Goal: Use online tool/utility: Utilize a website feature to perform a specific function

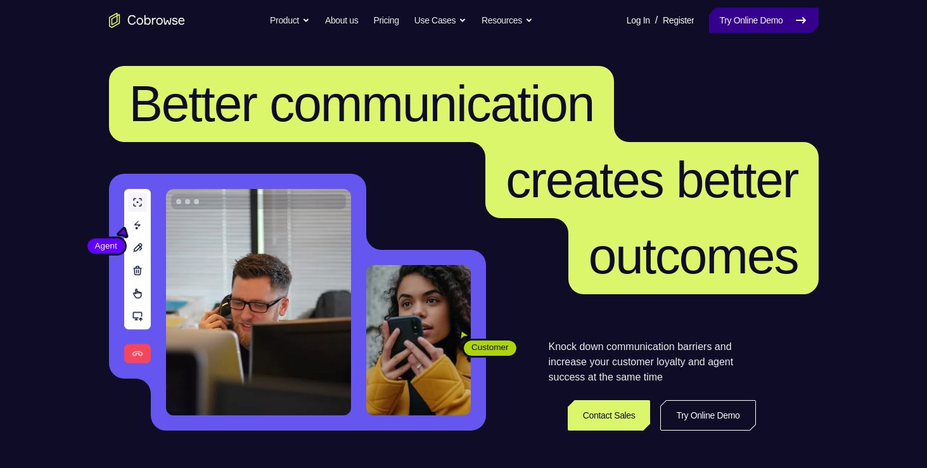
click at [762, 29] on link "Try Online Demo" at bounding box center [763, 20] width 109 height 25
click at [782, 18] on link "Try Online Demo" at bounding box center [763, 20] width 109 height 25
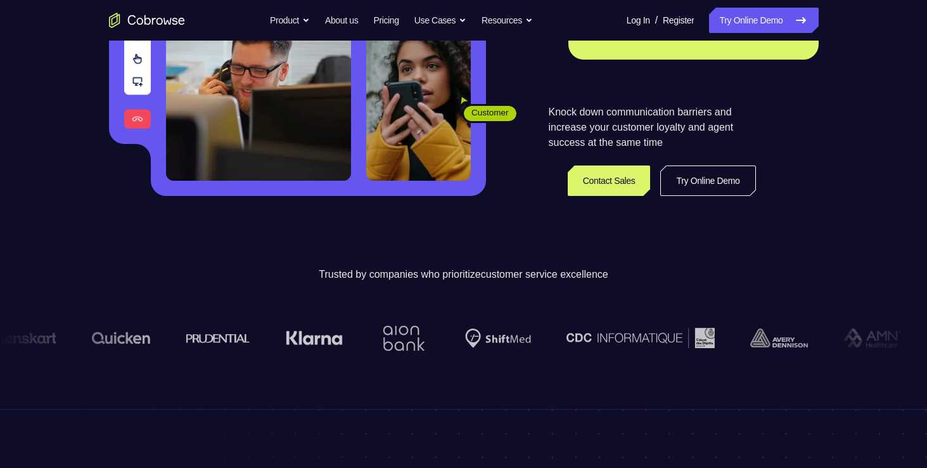
scroll to position [235, 0]
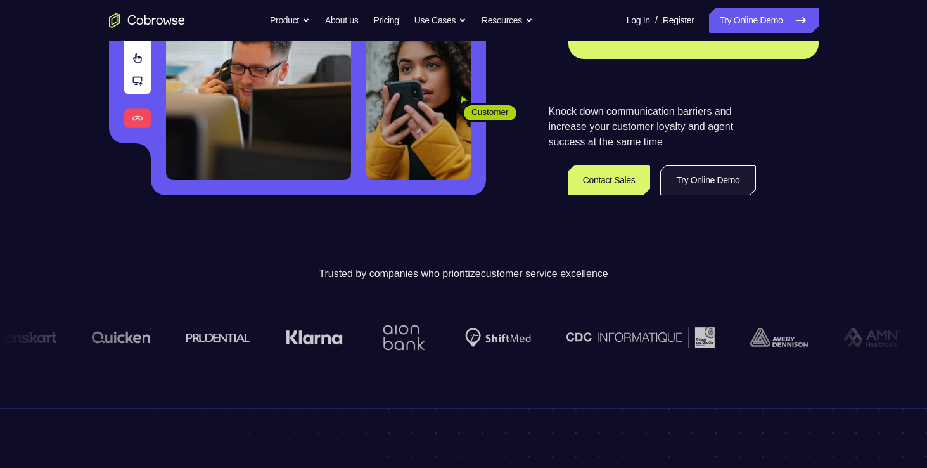
click at [734, 192] on link "Try Online Demo" at bounding box center [707, 180] width 95 height 30
click at [713, 182] on link "Try Online Demo" at bounding box center [707, 180] width 95 height 30
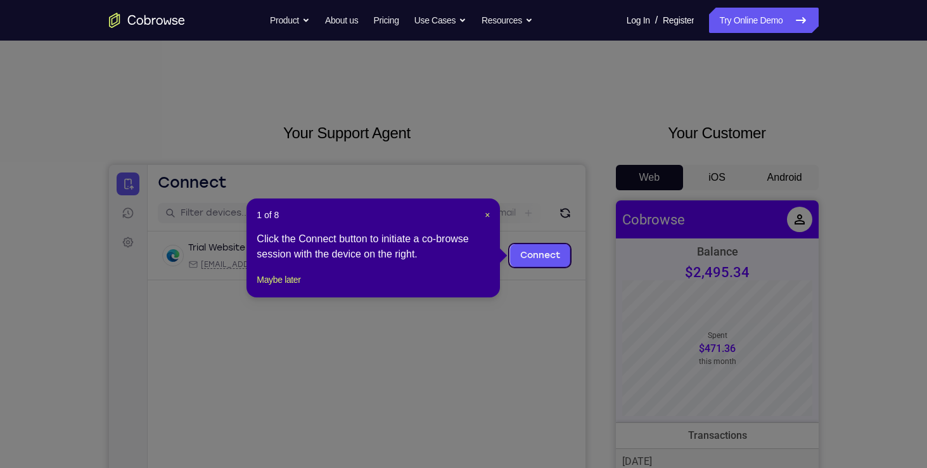
click at [492, 207] on div "1 of 8 × Click the Connect button to initiate a co-browse session with the devi…" at bounding box center [372, 247] width 253 height 99
drag, startPoint x: 487, startPoint y: 214, endPoint x: 393, endPoint y: 56, distance: 183.5
click at [487, 214] on span "×" at bounding box center [487, 215] width 5 height 10
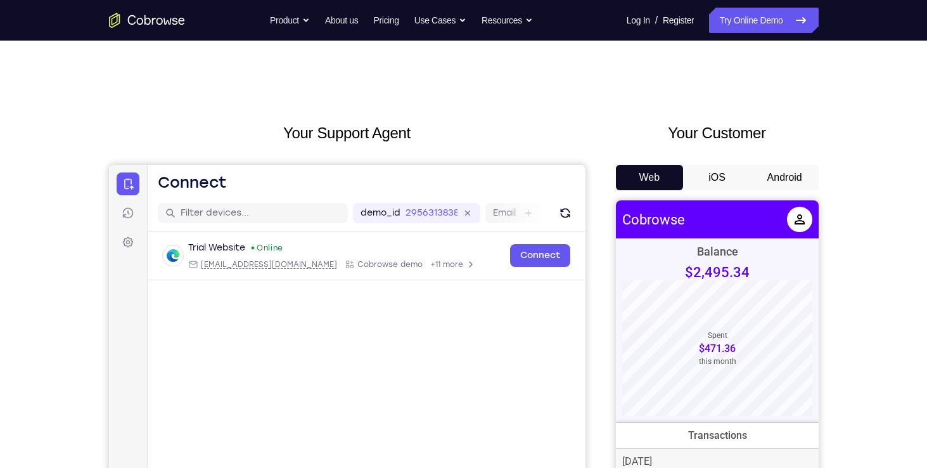
click at [777, 176] on button "Android" at bounding box center [785, 177] width 68 height 25
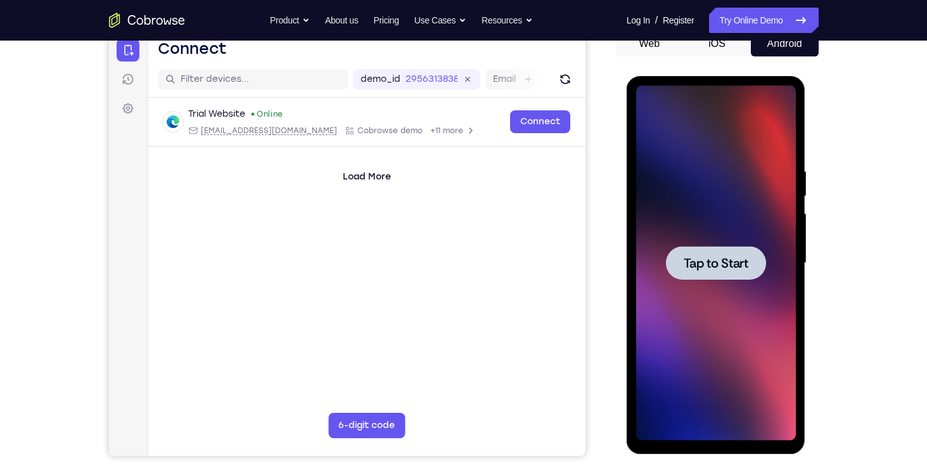
click at [719, 269] on span "Tap to Start" at bounding box center [716, 263] width 65 height 13
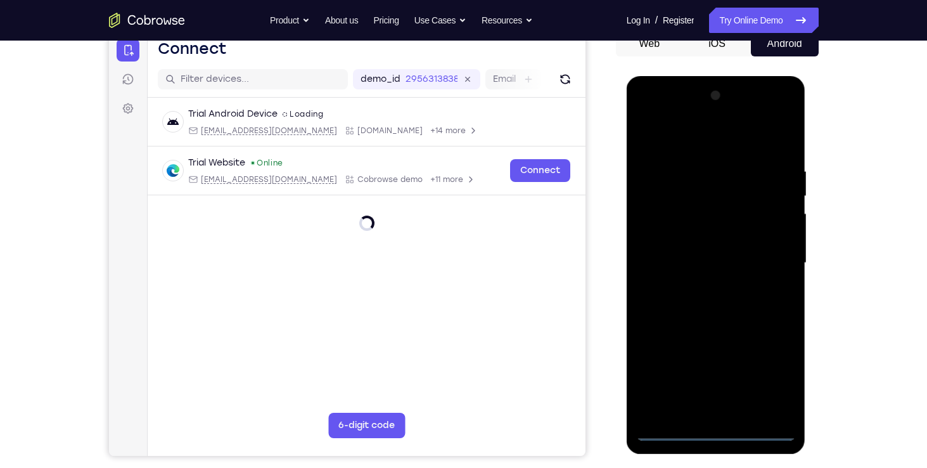
click at [713, 430] on div at bounding box center [716, 263] width 160 height 355
click at [770, 374] on div at bounding box center [716, 263] width 160 height 355
click at [647, 115] on div at bounding box center [716, 263] width 160 height 355
click at [677, 192] on div at bounding box center [716, 263] width 160 height 355
click at [653, 213] on div at bounding box center [716, 263] width 160 height 355
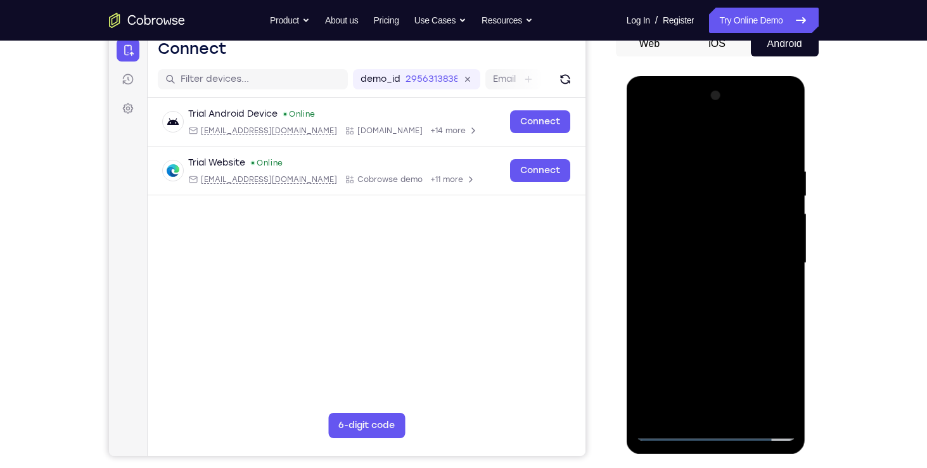
click at [710, 340] on div at bounding box center [716, 263] width 160 height 355
click at [709, 295] on div at bounding box center [716, 263] width 160 height 355
click at [686, 289] on div at bounding box center [716, 263] width 160 height 355
click at [645, 134] on div at bounding box center [716, 263] width 160 height 355
click at [720, 340] on div at bounding box center [716, 263] width 160 height 355
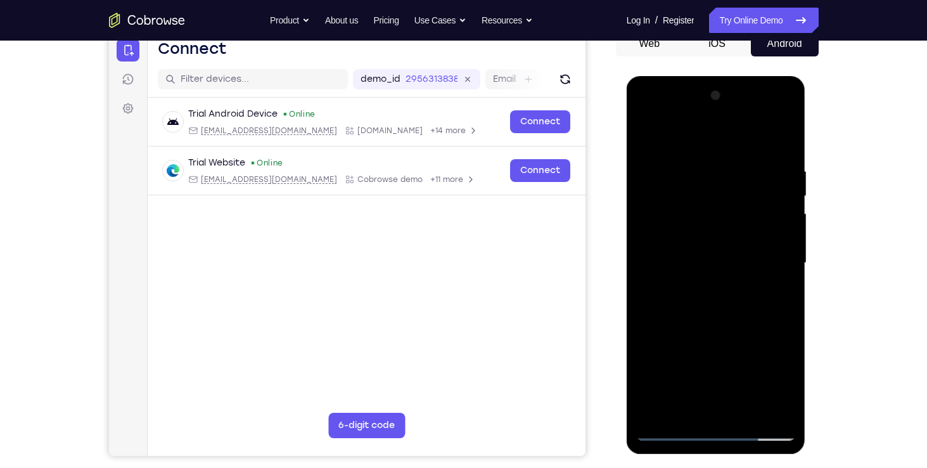
click at [704, 295] on div at bounding box center [716, 263] width 160 height 355
click at [708, 300] on div at bounding box center [716, 263] width 160 height 355
click at [693, 232] on div at bounding box center [716, 263] width 160 height 355
click at [712, 266] on div at bounding box center [716, 263] width 160 height 355
click at [658, 250] on div at bounding box center [716, 263] width 160 height 355
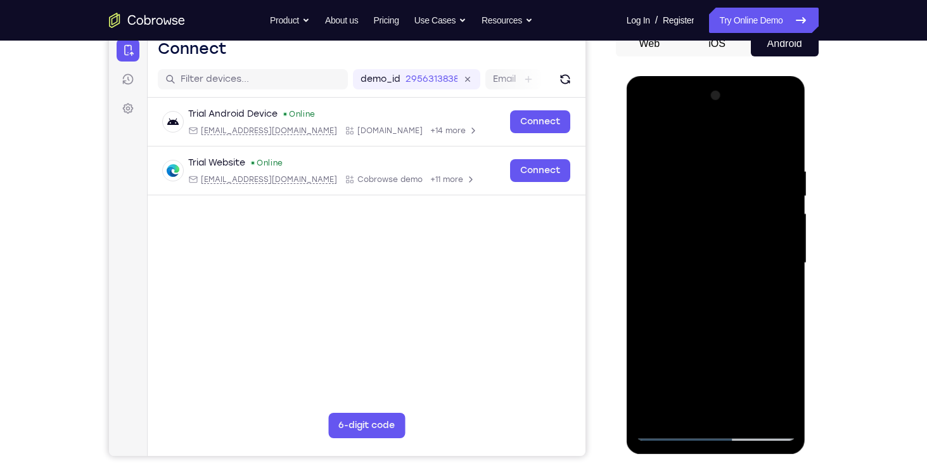
click at [649, 252] on div at bounding box center [716, 263] width 160 height 355
click at [663, 249] on div at bounding box center [716, 263] width 160 height 355
click at [660, 271] on div at bounding box center [716, 263] width 160 height 355
drag, startPoint x: 682, startPoint y: 246, endPoint x: 687, endPoint y: 267, distance: 21.4
click at [687, 267] on div at bounding box center [716, 263] width 160 height 355
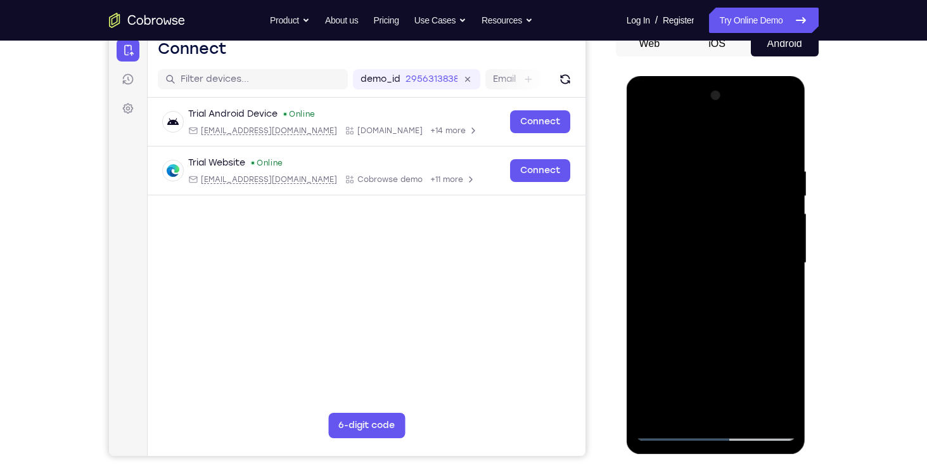
click at [665, 243] on div at bounding box center [716, 263] width 160 height 355
click at [661, 248] on div at bounding box center [716, 263] width 160 height 355
click at [656, 175] on div at bounding box center [716, 263] width 160 height 355
click at [665, 210] on div at bounding box center [716, 263] width 160 height 355
click at [669, 246] on div at bounding box center [716, 263] width 160 height 355
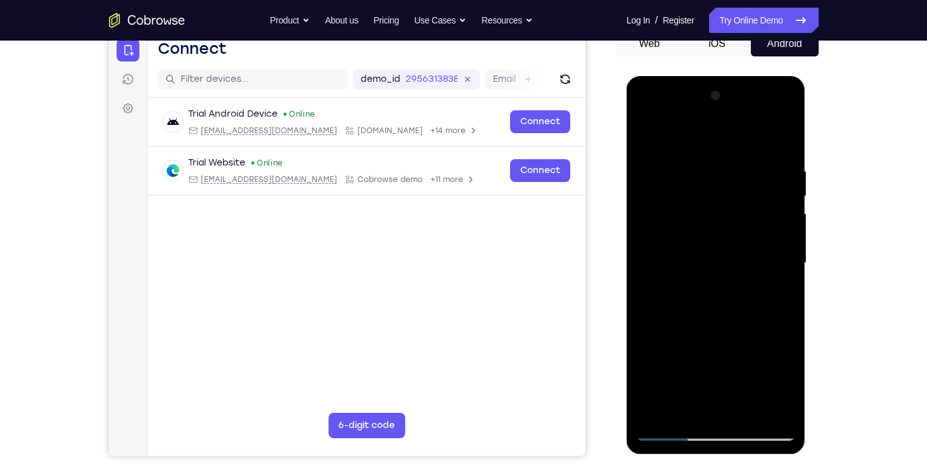
click at [647, 266] on div at bounding box center [716, 263] width 160 height 355
click at [674, 264] on div at bounding box center [716, 263] width 160 height 355
click at [776, 129] on div at bounding box center [716, 263] width 160 height 355
click at [649, 131] on div at bounding box center [716, 263] width 160 height 355
click at [646, 116] on div at bounding box center [716, 263] width 160 height 355
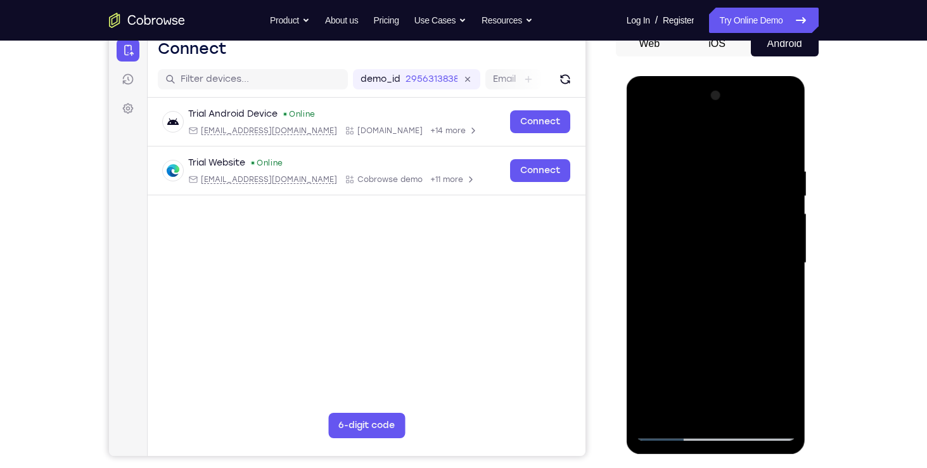
click at [686, 208] on div at bounding box center [716, 263] width 160 height 355
click at [691, 256] on div at bounding box center [716, 263] width 160 height 355
click at [644, 109] on div at bounding box center [716, 263] width 160 height 355
click at [778, 317] on div at bounding box center [716, 263] width 160 height 355
click at [701, 198] on div at bounding box center [716, 263] width 160 height 355
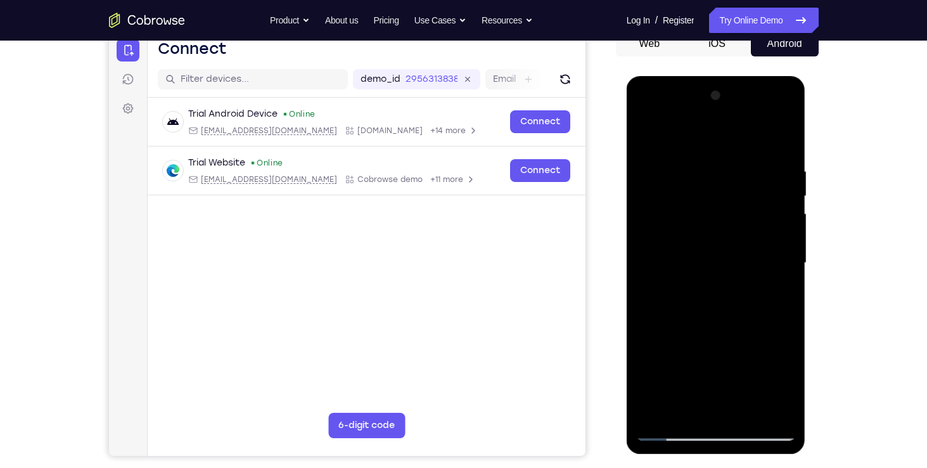
click at [665, 174] on div at bounding box center [716, 263] width 160 height 355
click at [723, 198] on div at bounding box center [716, 263] width 160 height 355
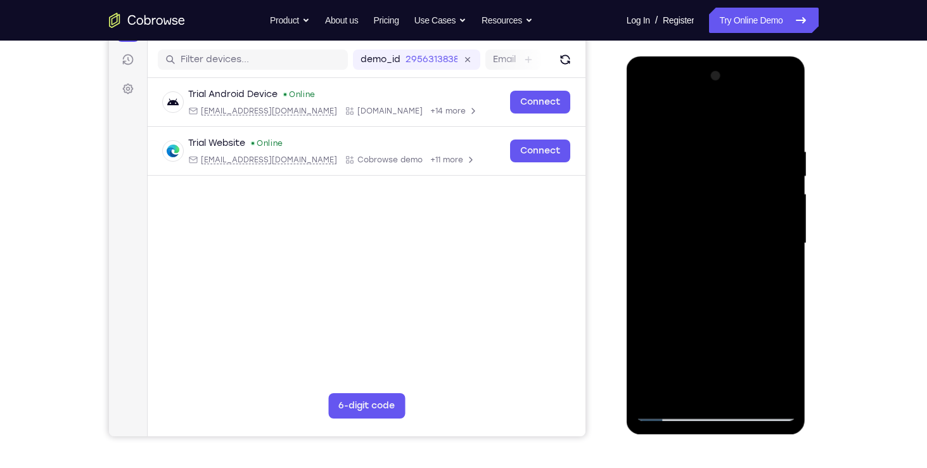
scroll to position [153, 0]
drag, startPoint x: 699, startPoint y: 293, endPoint x: 697, endPoint y: 168, distance: 125.5
click at [697, 168] on div at bounding box center [716, 244] width 160 height 355
drag, startPoint x: 719, startPoint y: 297, endPoint x: 715, endPoint y: 179, distance: 117.3
click at [715, 179] on div at bounding box center [716, 244] width 160 height 355
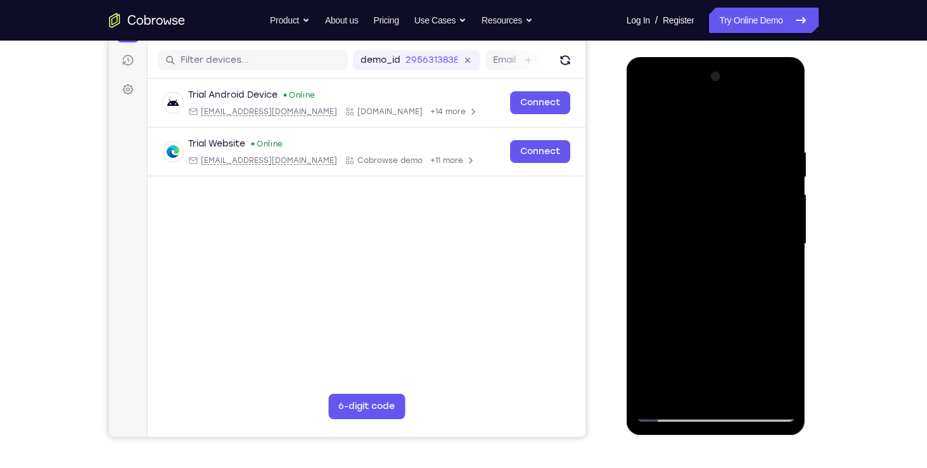
drag, startPoint x: 705, startPoint y: 213, endPoint x: 710, endPoint y: 103, distance: 110.4
click at [710, 103] on div at bounding box center [716, 244] width 160 height 355
drag, startPoint x: 727, startPoint y: 236, endPoint x: 725, endPoint y: 94, distance: 142.6
click at [725, 94] on div at bounding box center [716, 244] width 160 height 355
